Goal: Task Accomplishment & Management: Manage account settings

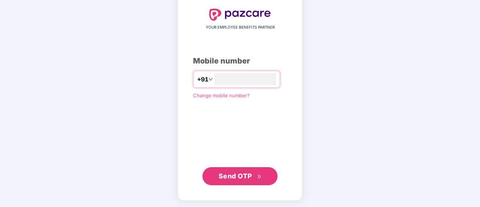
type input "**********"
click at [240, 178] on span "Send OTP" at bounding box center [235, 176] width 33 height 8
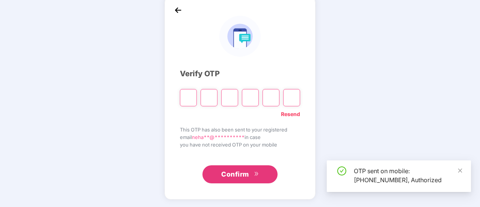
scroll to position [38, 0]
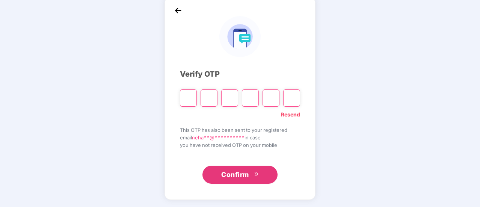
type input "*"
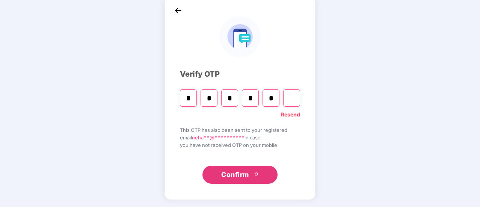
type input "*"
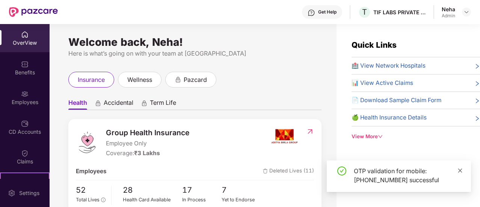
click at [462, 171] on icon "close" at bounding box center [459, 170] width 5 height 5
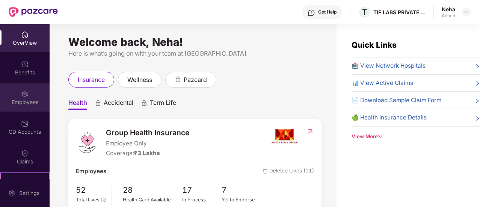
click at [29, 100] on div "Employees" at bounding box center [25, 102] width 50 height 8
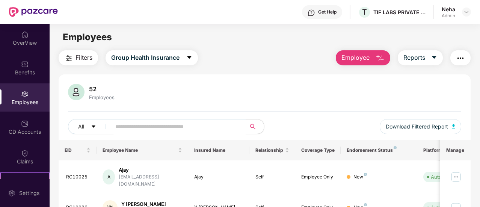
click at [379, 57] on img "button" at bounding box center [380, 58] width 9 height 9
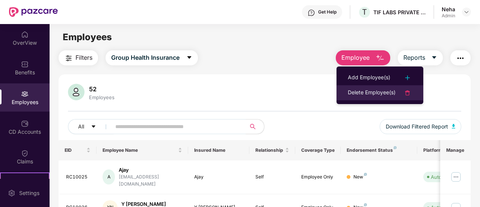
click at [387, 95] on div "Delete Employee(s)" at bounding box center [372, 92] width 48 height 9
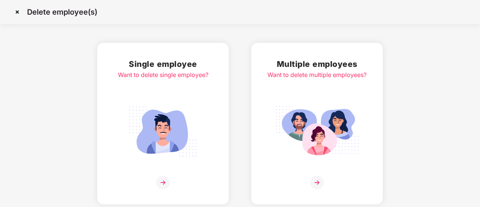
click at [166, 178] on img at bounding box center [163, 183] width 14 height 14
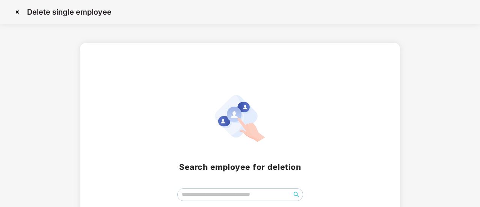
scroll to position [46, 0]
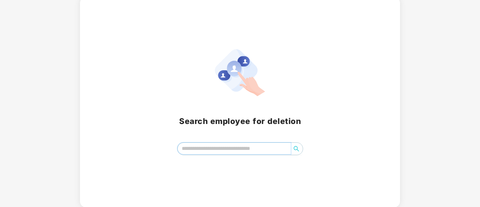
click at [233, 148] on input "search" at bounding box center [234, 148] width 113 height 11
type input "*"
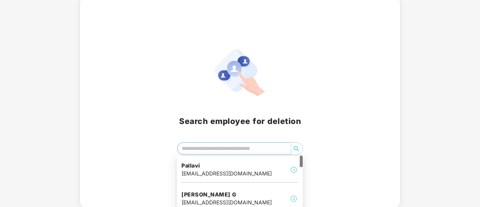
type input "*"
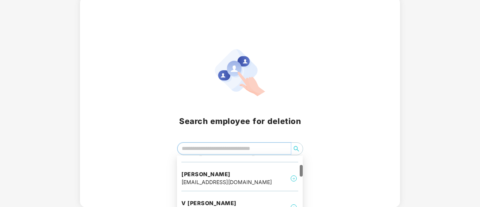
scroll to position [63, 0]
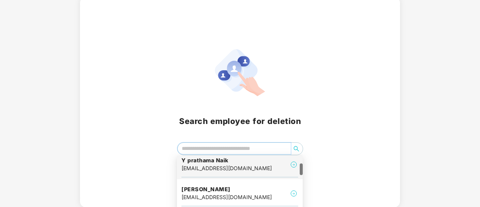
click at [288, 165] on div "Y prathama Naik [EMAIL_ADDRESS][DOMAIN_NAME]" at bounding box center [239, 164] width 117 height 25
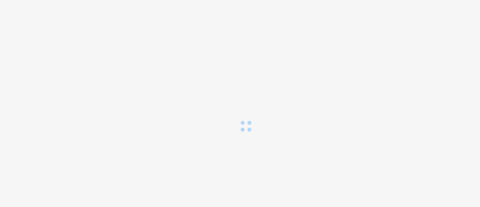
scroll to position [0, 0]
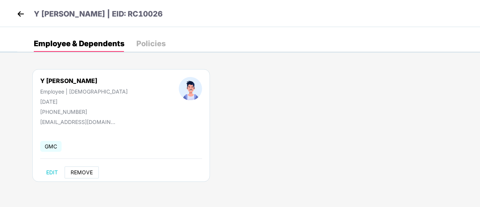
click at [77, 172] on span "REMOVE" at bounding box center [82, 172] width 22 height 6
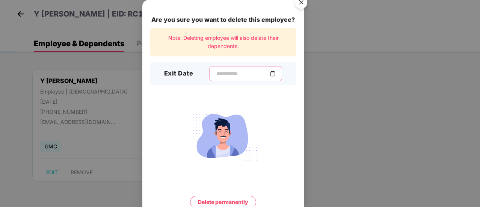
click at [222, 74] on input at bounding box center [243, 74] width 54 height 8
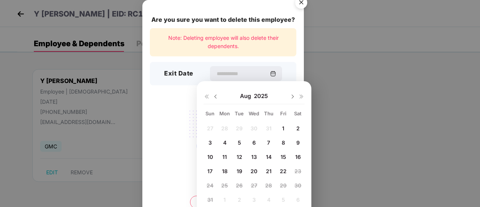
click at [225, 159] on span "11" at bounding box center [224, 157] width 5 height 6
type input "**********"
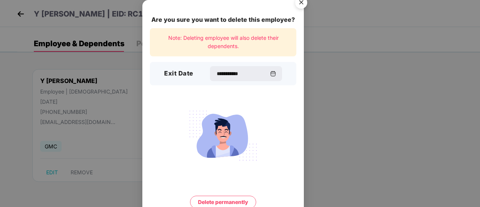
scroll to position [32, 0]
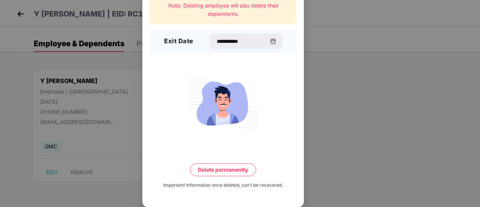
click at [226, 171] on button "Delete permanently" at bounding box center [223, 169] width 66 height 13
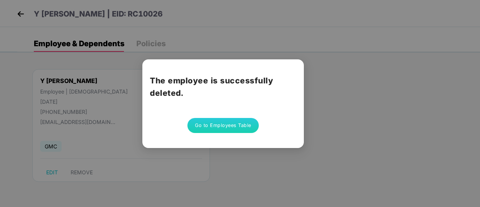
scroll to position [0, 0]
click at [225, 125] on button "Go to Employees Table" at bounding box center [222, 125] width 71 height 15
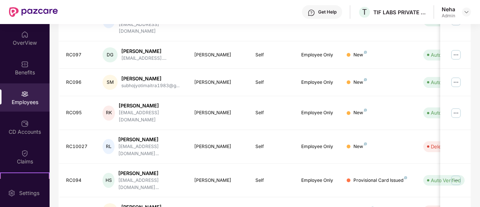
scroll to position [253, 0]
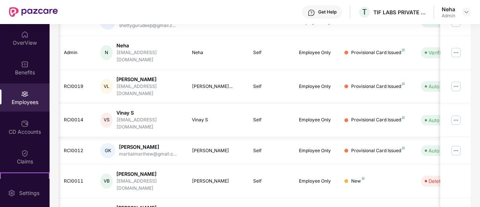
scroll to position [0, 1]
drag, startPoint x: 352, startPoint y: 94, endPoint x: 249, endPoint y: 72, distance: 104.5
click at [249, 103] on tr "RCI0014 VS Vinay S [EMAIL_ADDRESS][DOMAIN_NAME] Vinay S Self Employee Only Prov…" at bounding box center [301, 120] width 488 height 34
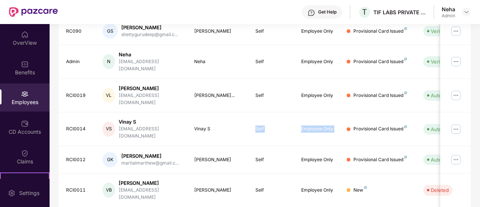
scroll to position [253, 0]
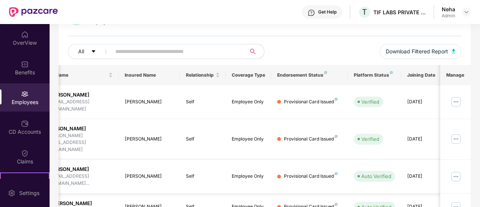
scroll to position [0, 75]
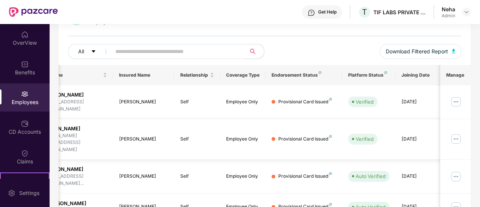
click at [456, 133] on img at bounding box center [456, 139] width 12 height 12
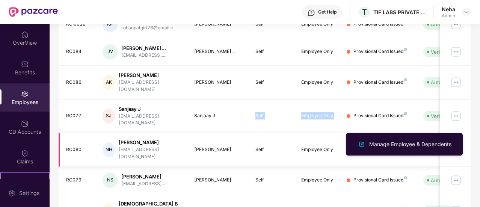
scroll to position [259, 0]
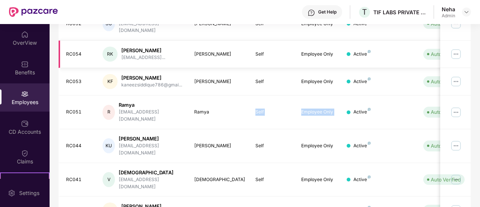
scroll to position [253, 0]
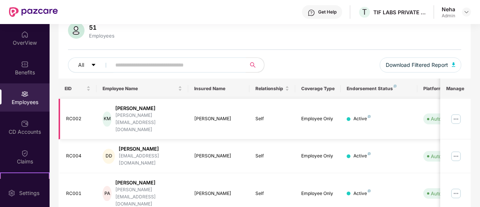
scroll to position [0, 0]
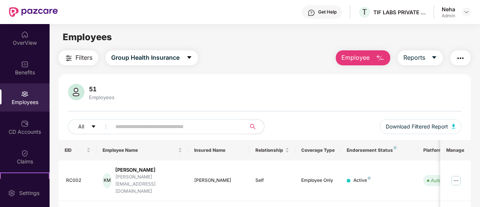
click at [372, 54] on button "Employee" at bounding box center [363, 57] width 54 height 15
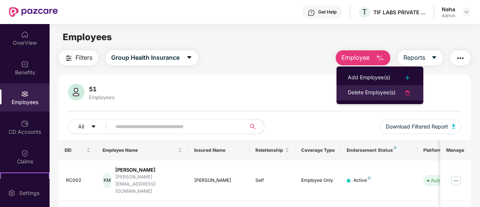
click at [367, 93] on div "Delete Employee(s)" at bounding box center [372, 92] width 48 height 9
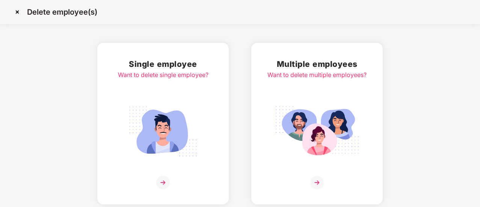
click at [165, 183] on img at bounding box center [163, 183] width 14 height 14
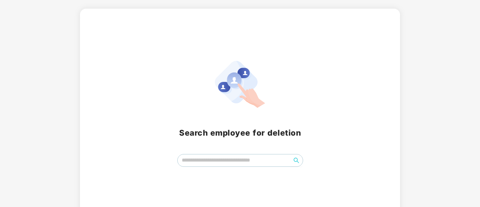
scroll to position [46, 0]
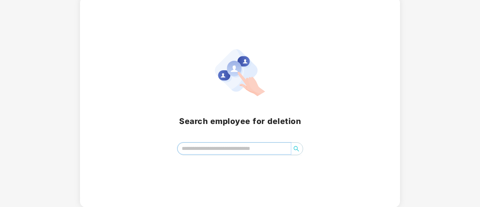
click at [212, 148] on input "search" at bounding box center [234, 148] width 113 height 11
click at [297, 148] on icon "search" at bounding box center [296, 149] width 6 height 6
click at [296, 150] on icon "search" at bounding box center [296, 149] width 6 height 6
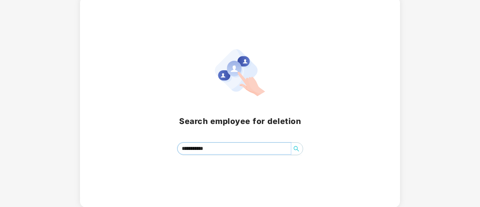
click at [296, 150] on icon "search" at bounding box center [296, 149] width 6 height 6
click at [237, 149] on input "**********" at bounding box center [234, 148] width 113 height 11
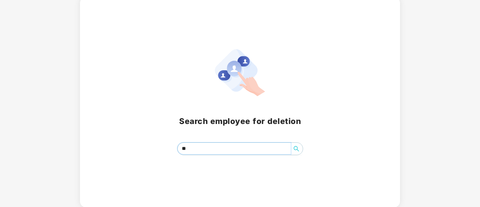
type input "*"
click at [296, 150] on icon "search" at bounding box center [296, 149] width 6 height 6
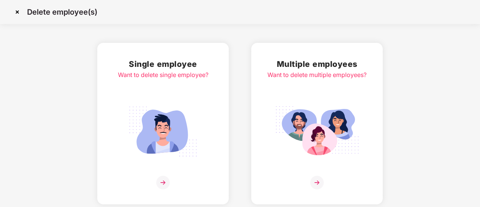
click at [165, 183] on img at bounding box center [163, 183] width 14 height 14
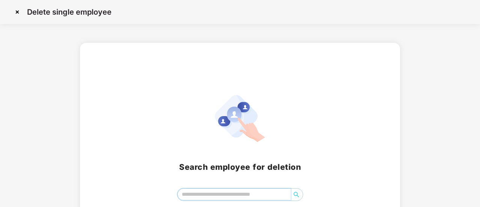
click at [221, 195] on input "search" at bounding box center [234, 194] width 113 height 11
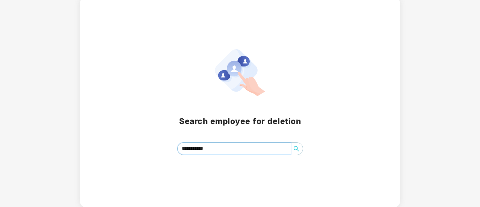
click at [299, 150] on icon "search" at bounding box center [296, 149] width 6 height 6
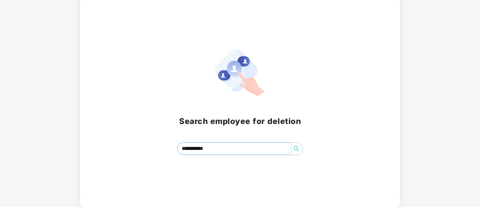
click at [299, 150] on icon "search" at bounding box center [296, 149] width 6 height 6
type input "*"
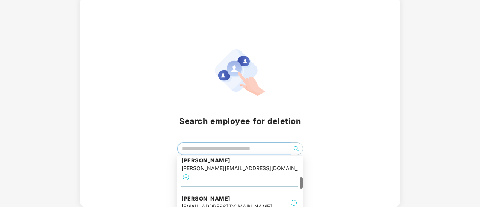
scroll to position [181, 0]
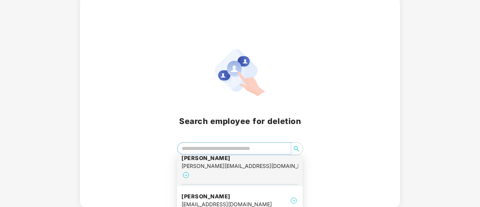
click at [190, 171] on img at bounding box center [185, 175] width 9 height 9
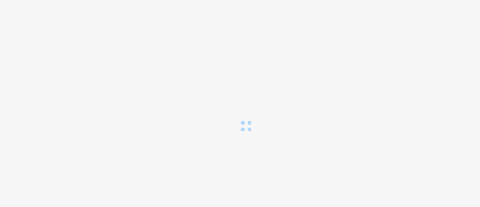
scroll to position [0, 0]
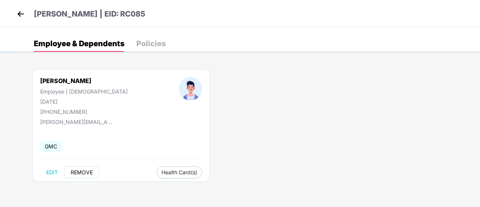
click at [85, 172] on span "REMOVE" at bounding box center [82, 172] width 22 height 6
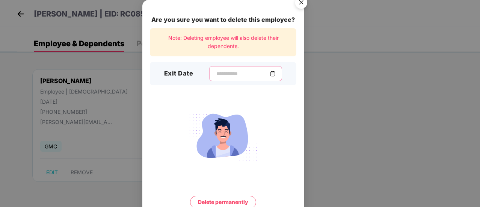
click at [216, 73] on input at bounding box center [243, 74] width 54 height 8
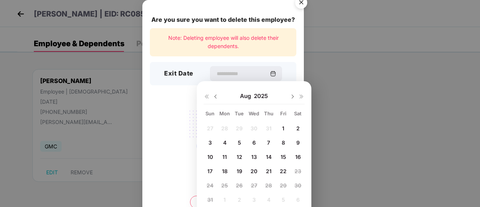
click at [216, 98] on img at bounding box center [216, 97] width 6 height 6
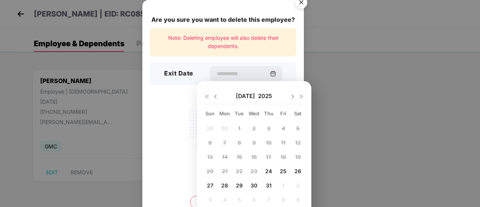
click at [215, 97] on img at bounding box center [216, 97] width 6 height 6
click at [221, 184] on div "1 2 3 4 5 6 7 8 9 10 11 12 13 14 15 16 17 18 19 20 21 22 23 24 25 26 27 28 29 3…" at bounding box center [254, 165] width 101 height 86
click at [293, 97] on img at bounding box center [293, 97] width 6 height 6
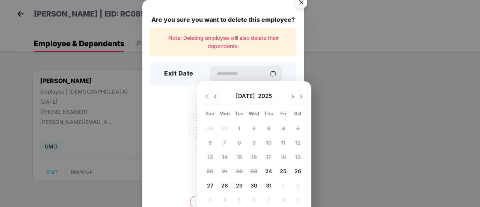
click at [267, 171] on span "24" at bounding box center [268, 171] width 7 height 6
type input "**********"
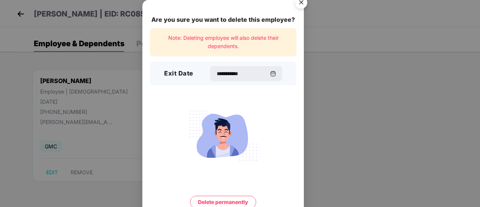
scroll to position [32, 0]
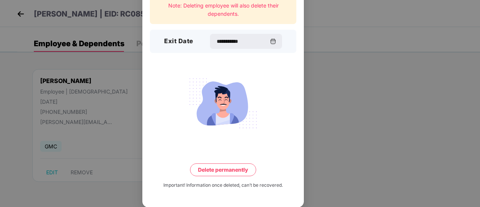
click at [227, 172] on button "Delete permanently" at bounding box center [223, 169] width 66 height 13
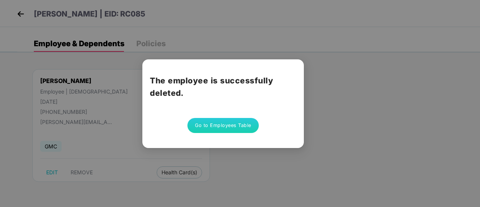
click at [226, 127] on button "Go to Employees Table" at bounding box center [222, 125] width 71 height 15
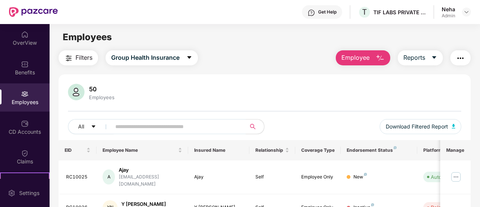
click at [362, 53] on button "Employee" at bounding box center [363, 57] width 54 height 15
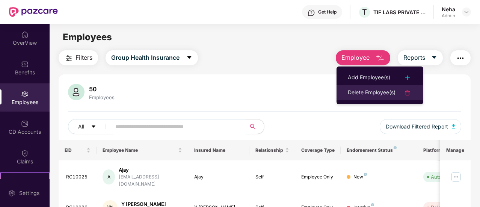
click at [365, 92] on div "Delete Employee(s)" at bounding box center [372, 92] width 48 height 9
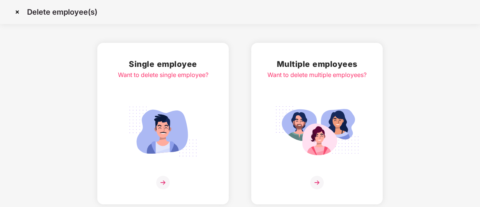
click at [163, 185] on img at bounding box center [163, 183] width 14 height 14
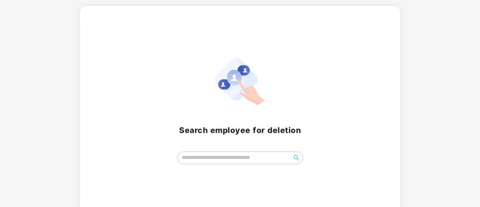
scroll to position [46, 0]
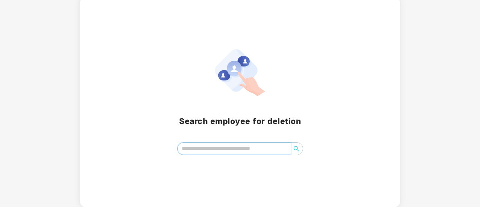
click at [232, 149] on input "search" at bounding box center [234, 148] width 113 height 11
type input "*"
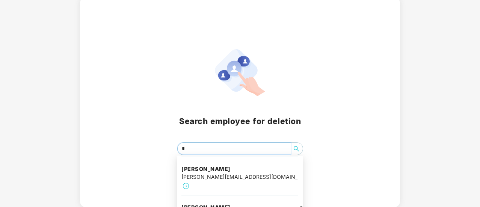
scroll to position [199, 0]
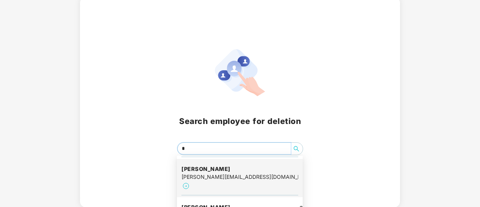
click at [289, 175] on div "[PERSON_NAME] [PERSON_NAME][EMAIL_ADDRESS][DOMAIN_NAME]" at bounding box center [239, 178] width 117 height 34
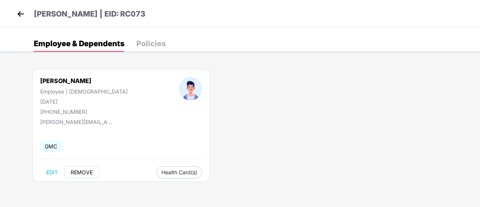
click at [86, 173] on span "REMOVE" at bounding box center [82, 172] width 22 height 6
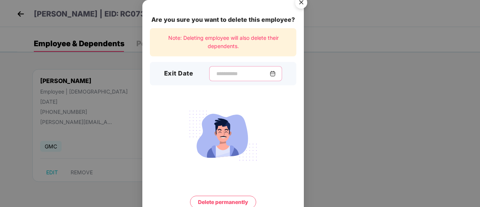
click at [225, 72] on input at bounding box center [243, 74] width 54 height 8
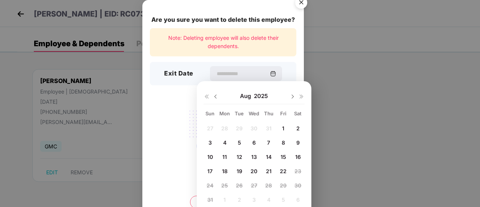
click at [284, 139] on span "8" at bounding box center [283, 142] width 3 height 6
type input "**********"
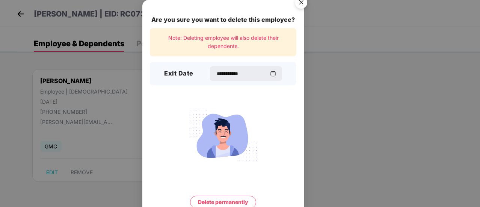
scroll to position [32, 0]
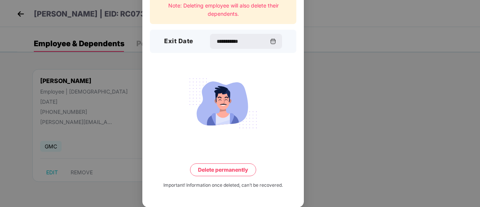
click at [226, 171] on button "Delete permanently" at bounding box center [223, 169] width 66 height 13
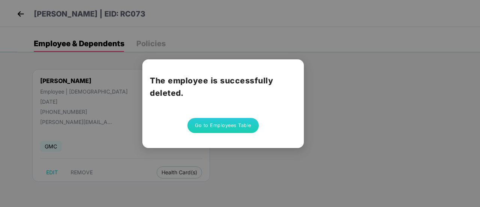
click at [230, 124] on button "Go to Employees Table" at bounding box center [222, 125] width 71 height 15
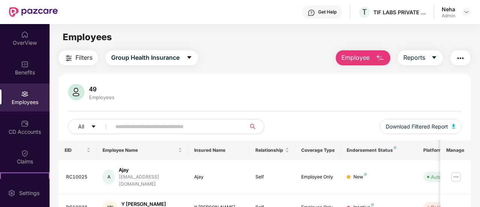
click at [371, 54] on button "Employee" at bounding box center [363, 57] width 54 height 15
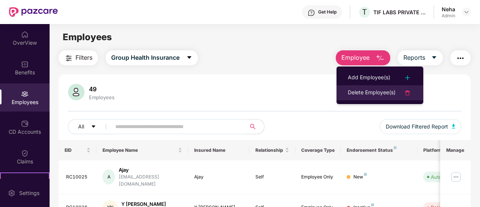
click at [374, 91] on div "Delete Employee(s)" at bounding box center [372, 92] width 48 height 9
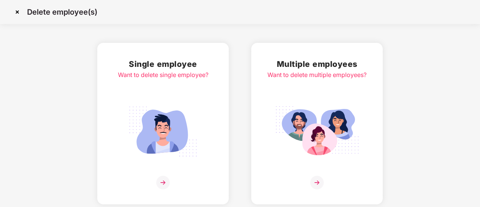
click at [161, 181] on img at bounding box center [163, 183] width 14 height 14
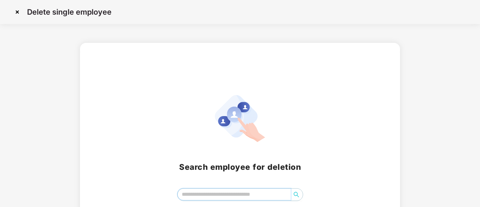
click at [206, 196] on input "search" at bounding box center [234, 194] width 113 height 11
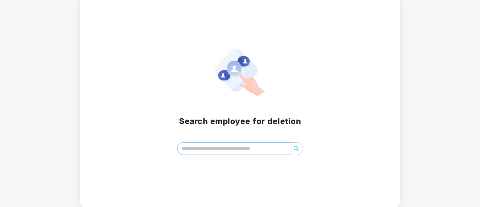
click at [224, 148] on input "search" at bounding box center [234, 148] width 113 height 11
type input "*"
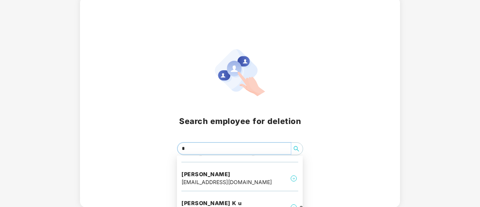
scroll to position [194, 0]
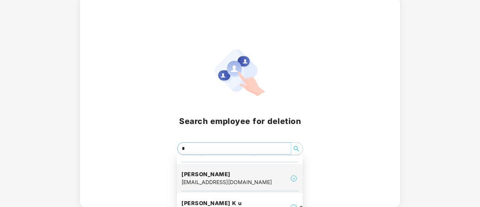
click at [270, 178] on div "[PERSON_NAME] [EMAIL_ADDRESS][DOMAIN_NAME]" at bounding box center [239, 178] width 117 height 25
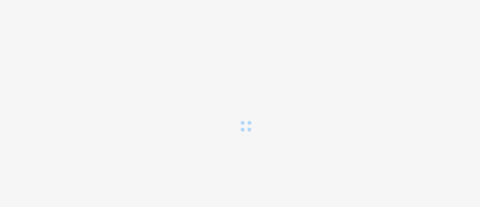
scroll to position [0, 0]
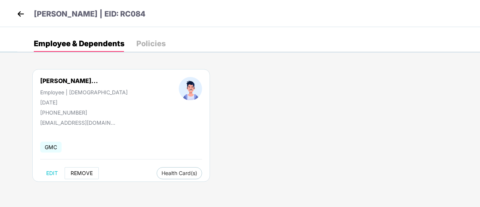
click at [80, 172] on span "REMOVE" at bounding box center [82, 173] width 22 height 6
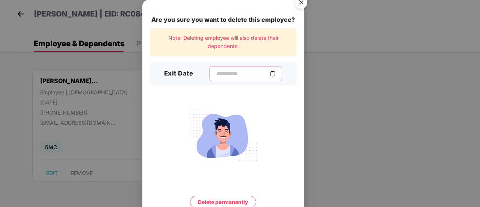
click at [216, 73] on input at bounding box center [243, 74] width 54 height 8
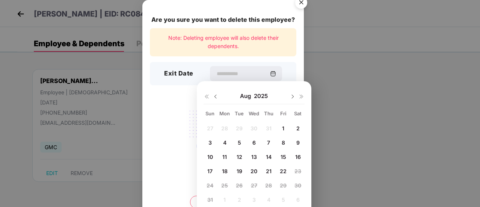
click at [295, 142] on div "9" at bounding box center [297, 142] width 11 height 11
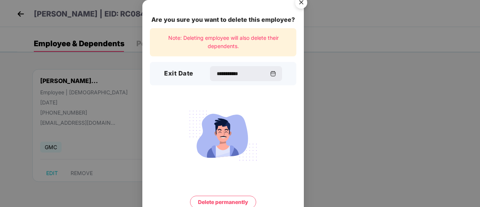
type input "**********"
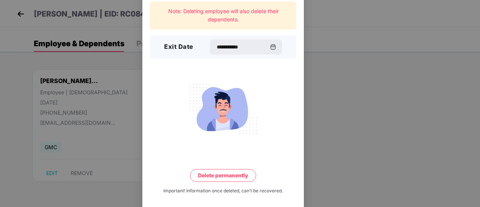
scroll to position [29, 0]
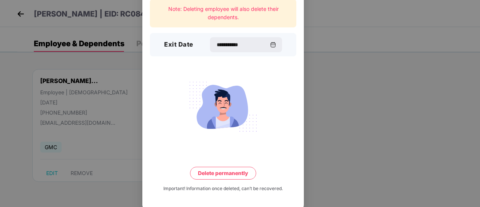
click at [231, 173] on button "Delete permanently" at bounding box center [223, 173] width 66 height 13
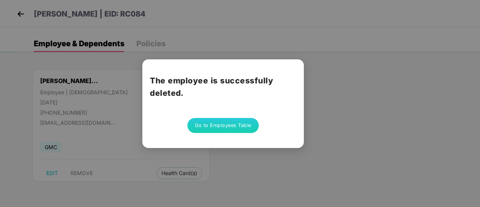
click at [241, 127] on button "Go to Employees Table" at bounding box center [222, 125] width 71 height 15
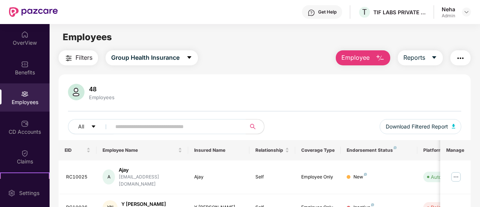
click at [375, 54] on button "Employee" at bounding box center [363, 57] width 54 height 15
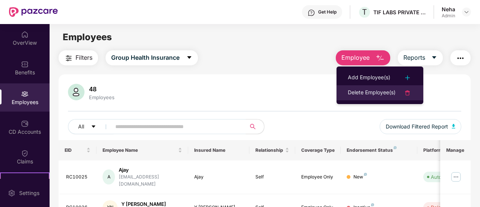
click at [358, 94] on div "Delete Employee(s)" at bounding box center [372, 92] width 48 height 9
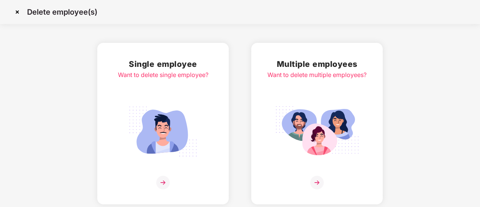
click at [163, 186] on img at bounding box center [163, 183] width 14 height 14
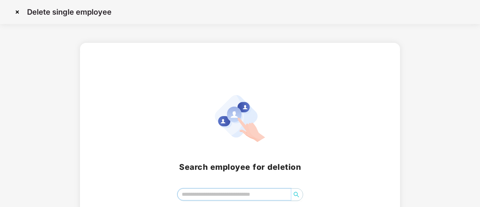
click at [210, 197] on input "search" at bounding box center [234, 194] width 113 height 11
type input "*"
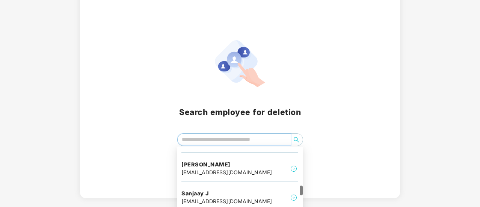
scroll to position [368, 0]
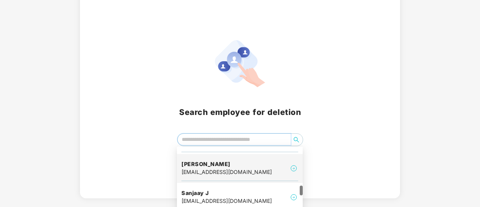
click at [284, 167] on div "[PERSON_NAME] [EMAIL_ADDRESS][DOMAIN_NAME]" at bounding box center [239, 168] width 117 height 25
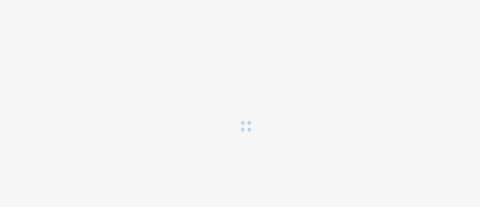
scroll to position [0, 0]
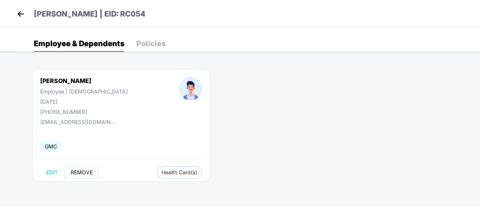
click at [78, 169] on span "REMOVE" at bounding box center [82, 172] width 22 height 6
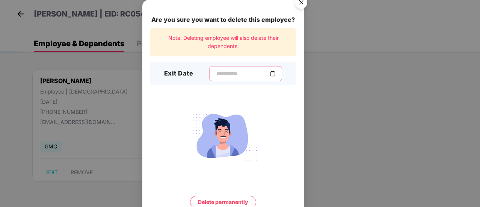
click at [236, 71] on input at bounding box center [243, 74] width 54 height 8
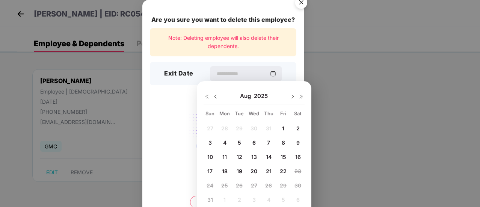
click at [298, 2] on img "Close" at bounding box center [301, 3] width 21 height 21
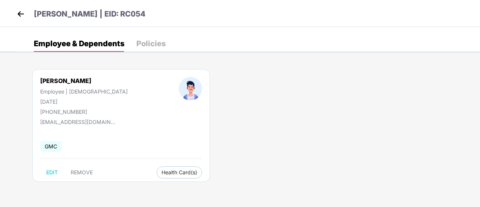
click at [18, 14] on img at bounding box center [20, 13] width 11 height 11
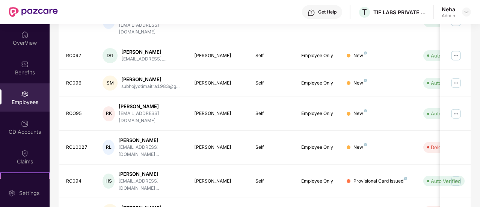
scroll to position [253, 0]
